Goal: Task Accomplishment & Management: Complete application form

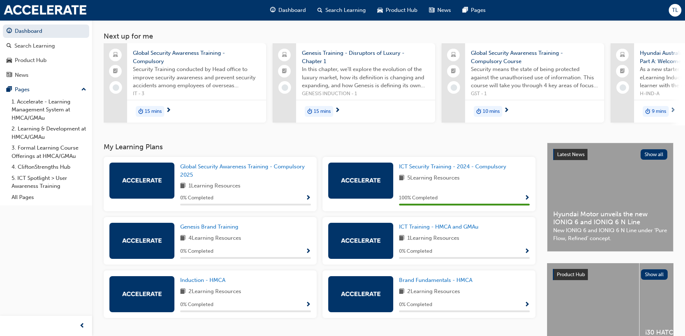
scroll to position [72, 0]
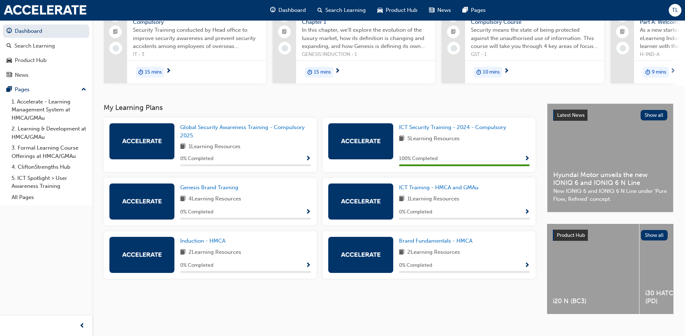
click at [132, 147] on div at bounding box center [141, 141] width 65 height 36
click at [202, 131] on span "Global Security Awareness Training - Compulsory 2025" at bounding box center [242, 131] width 125 height 15
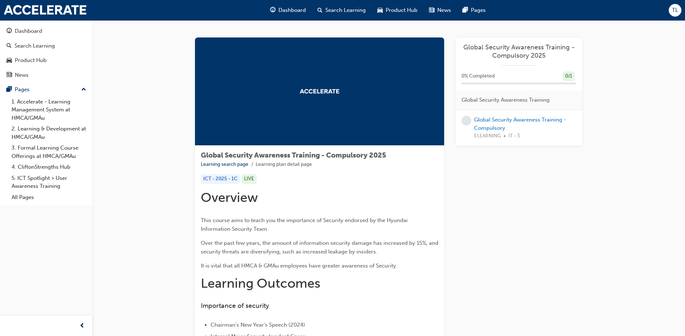
click at [335, 82] on div at bounding box center [319, 92] width 249 height 108
click at [248, 177] on div "LIVE" at bounding box center [248, 179] width 15 height 10
click at [223, 181] on div "ICT - 2025 - 1C" at bounding box center [220, 179] width 39 height 10
drag, startPoint x: 223, startPoint y: 181, endPoint x: 243, endPoint y: 181, distance: 19.5
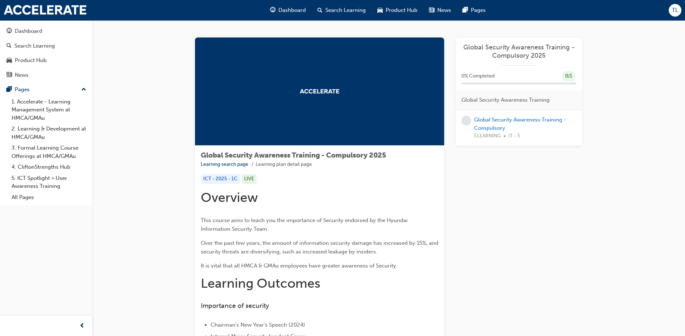
click at [243, 181] on div "LIVE" at bounding box center [248, 179] width 15 height 10
click at [368, 111] on div at bounding box center [319, 92] width 249 height 108
click at [566, 74] on div "0 / 1" at bounding box center [568, 76] width 12 height 10
click at [512, 122] on link "Global Security Awareness Training - Compulsory" at bounding box center [520, 124] width 92 height 15
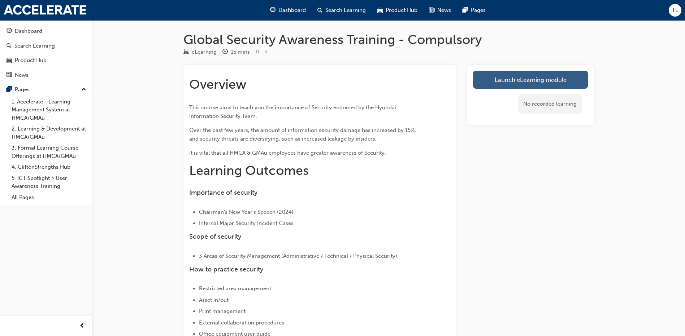
click at [534, 81] on link "Launch eLearning module" at bounding box center [530, 80] width 115 height 18
